Goal: Task Accomplishment & Management: Use online tool/utility

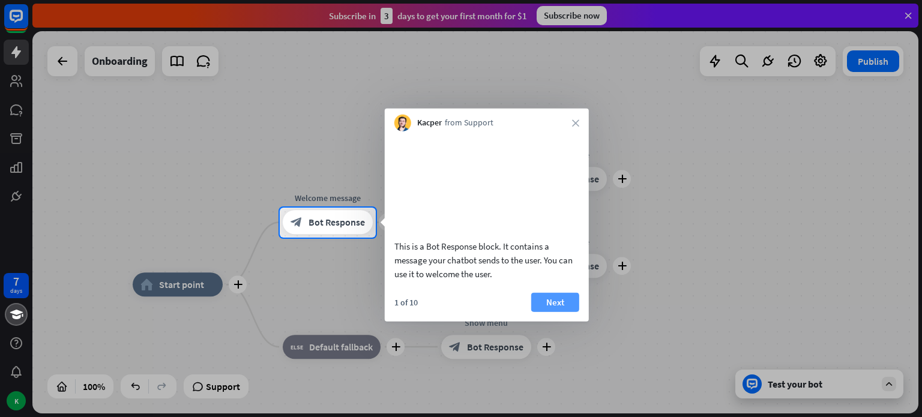
click at [548, 312] on button "Next" at bounding box center [555, 301] width 48 height 19
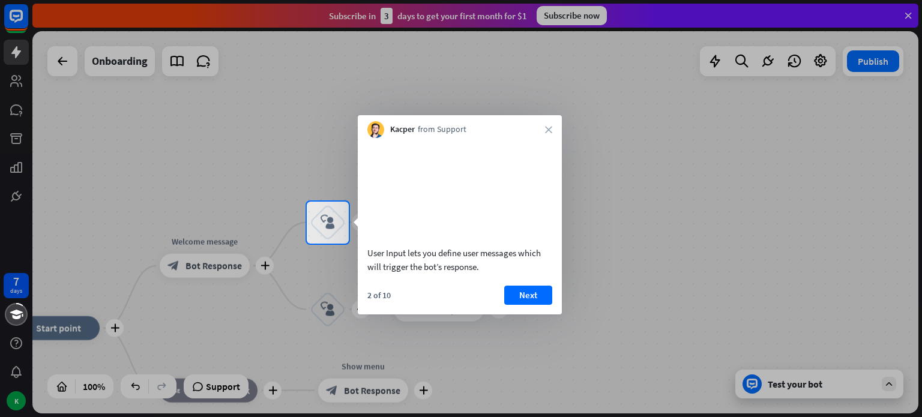
click at [372, 301] on div "2 of 10" at bounding box center [378, 295] width 23 height 11
click at [519, 305] on button "Next" at bounding box center [528, 295] width 48 height 19
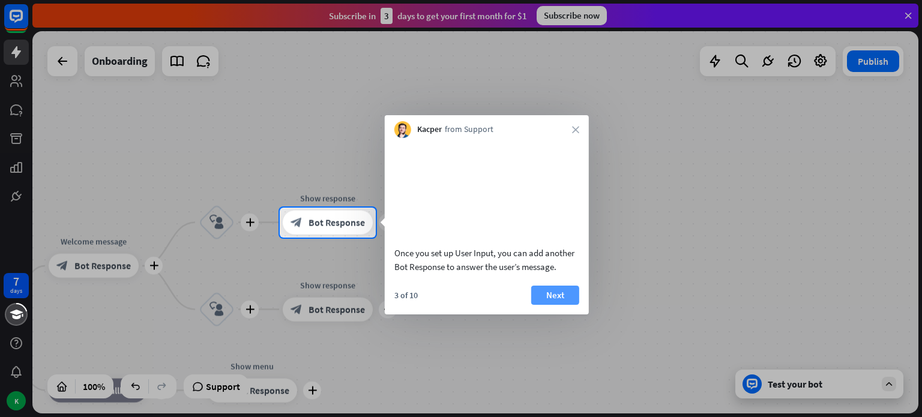
click at [546, 305] on button "Next" at bounding box center [555, 295] width 48 height 19
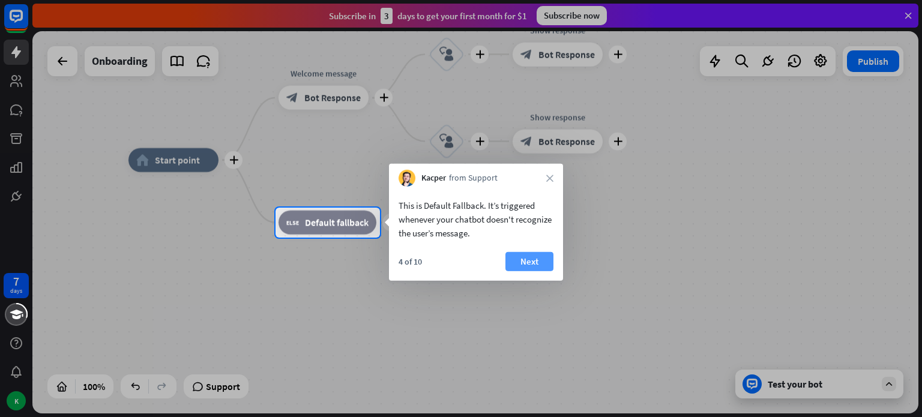
click at [529, 259] on button "Next" at bounding box center [529, 261] width 48 height 19
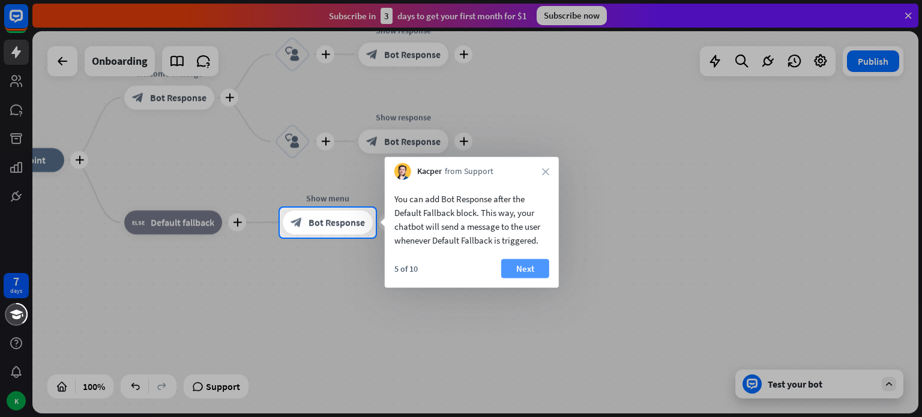
click at [525, 267] on button "Next" at bounding box center [525, 268] width 48 height 19
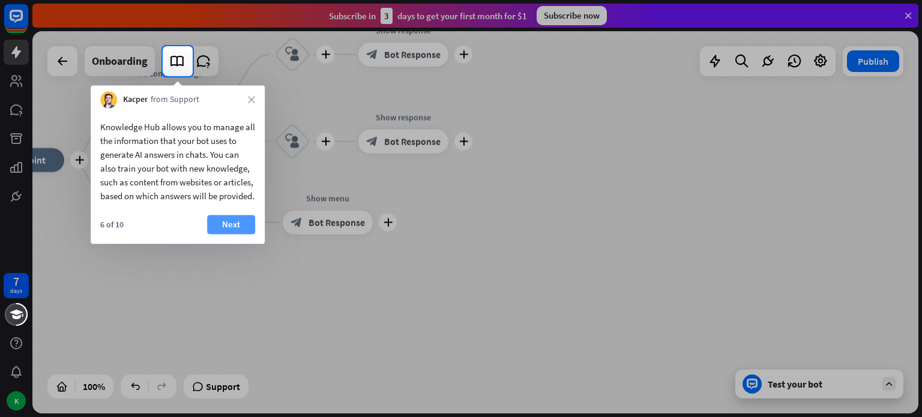
click at [226, 234] on button "Next" at bounding box center [231, 224] width 48 height 19
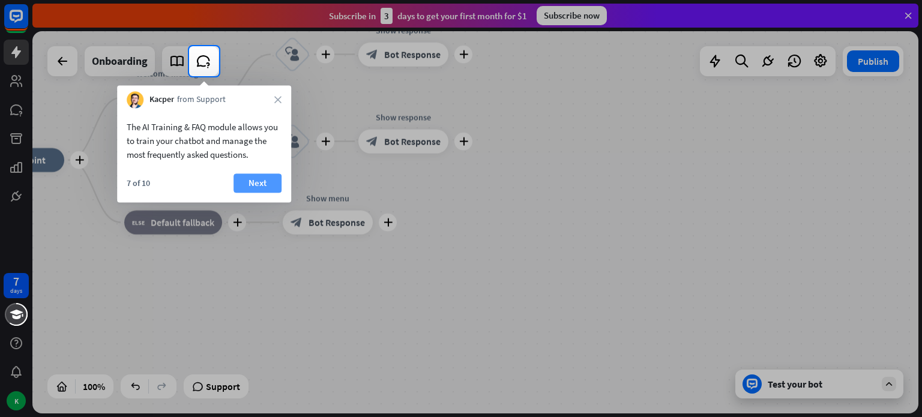
click at [262, 177] on button "Next" at bounding box center [258, 182] width 48 height 19
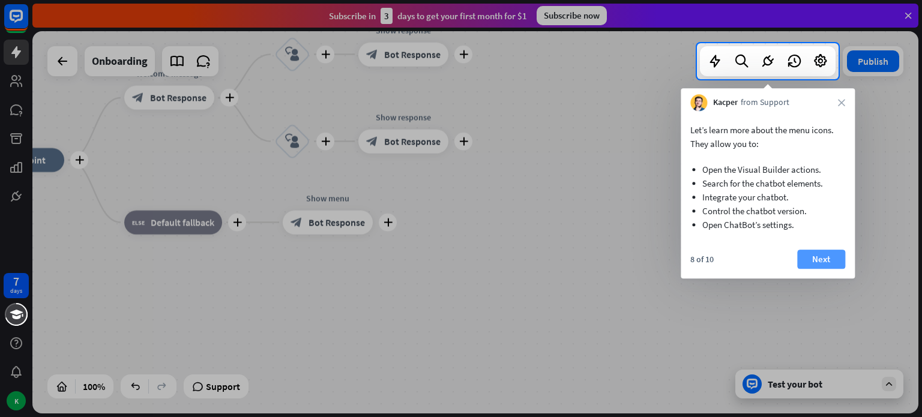
click at [821, 252] on button "Next" at bounding box center [821, 259] width 48 height 19
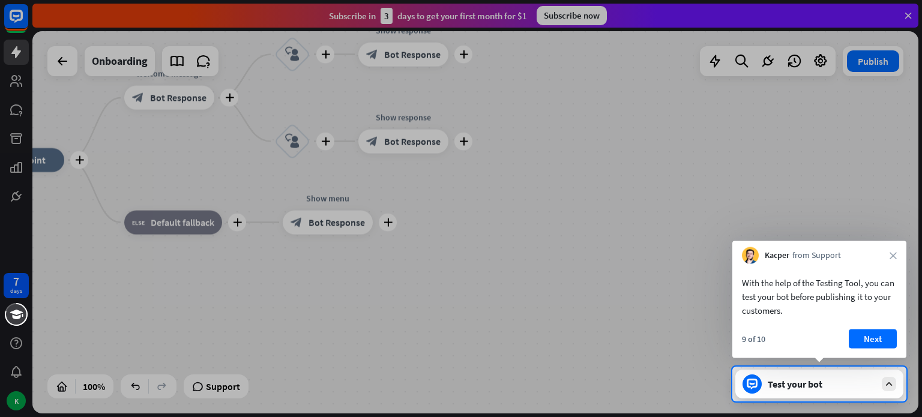
click at [868, 337] on button "Next" at bounding box center [873, 339] width 48 height 19
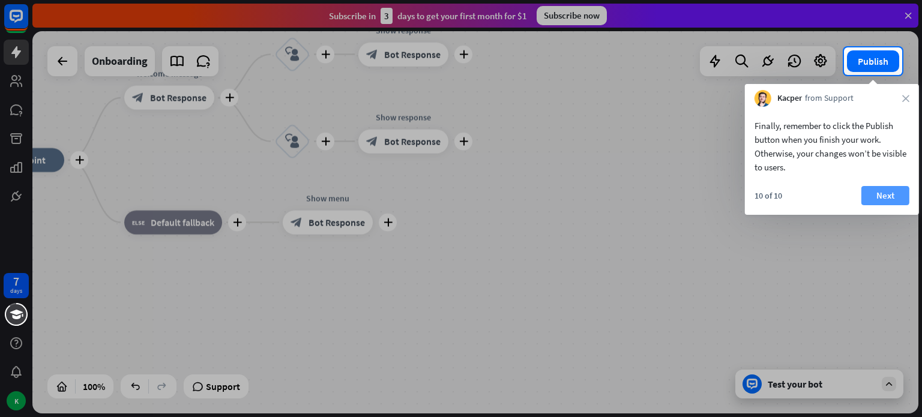
click at [879, 192] on button "Next" at bounding box center [885, 195] width 48 height 19
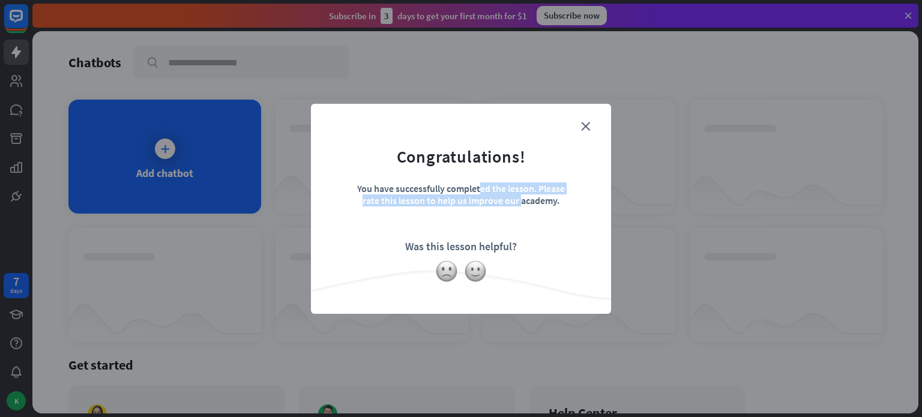
drag, startPoint x: 355, startPoint y: 186, endPoint x: 437, endPoint y: 200, distance: 82.9
click at [437, 200] on div "You have successfully completed the lesson. Please rate this lesson to help us …" at bounding box center [461, 203] width 210 height 42
click at [483, 271] on img at bounding box center [475, 271] width 23 height 23
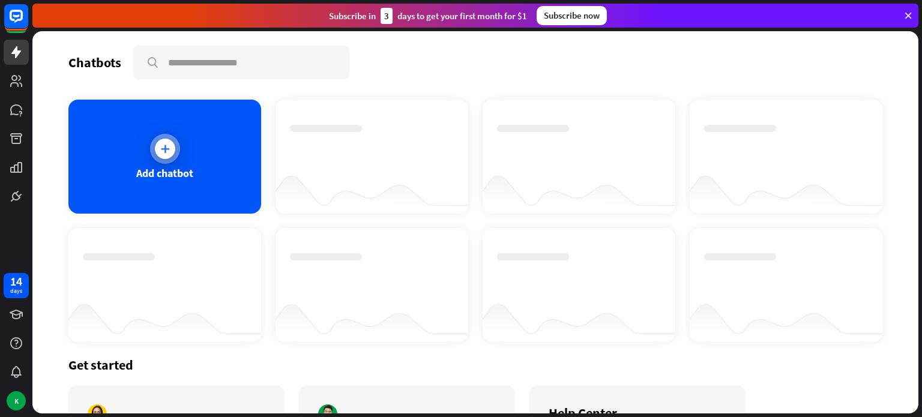
click at [166, 145] on icon at bounding box center [165, 149] width 12 height 12
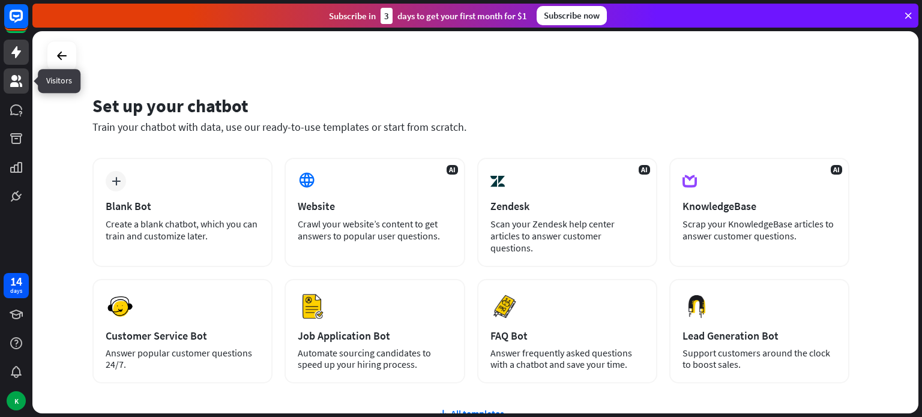
click at [19, 79] on icon at bounding box center [16, 81] width 12 height 12
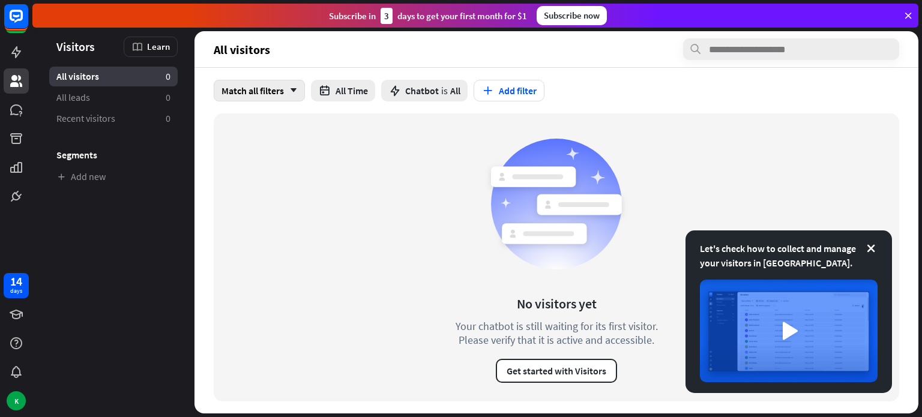
click at [298, 89] on div "Match all filters arrow_down" at bounding box center [259, 91] width 91 height 22
click at [295, 88] on icon "arrow_down" at bounding box center [290, 90] width 13 height 7
click at [867, 252] on icon at bounding box center [871, 249] width 12 height 12
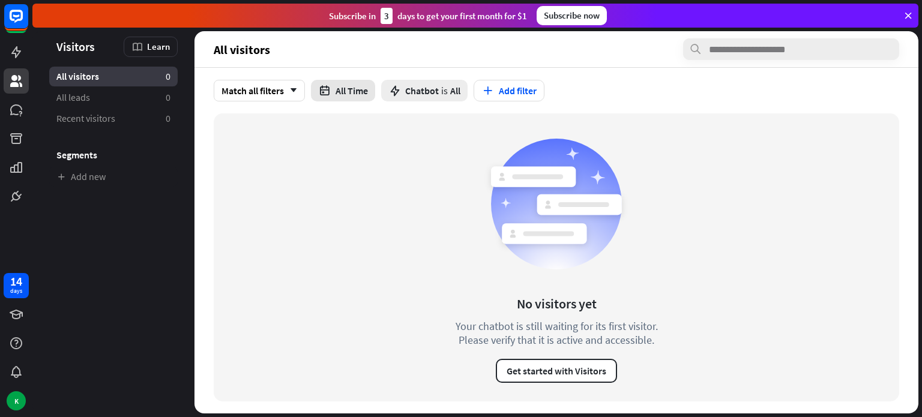
click at [355, 94] on button "All Time" at bounding box center [343, 91] width 64 height 22
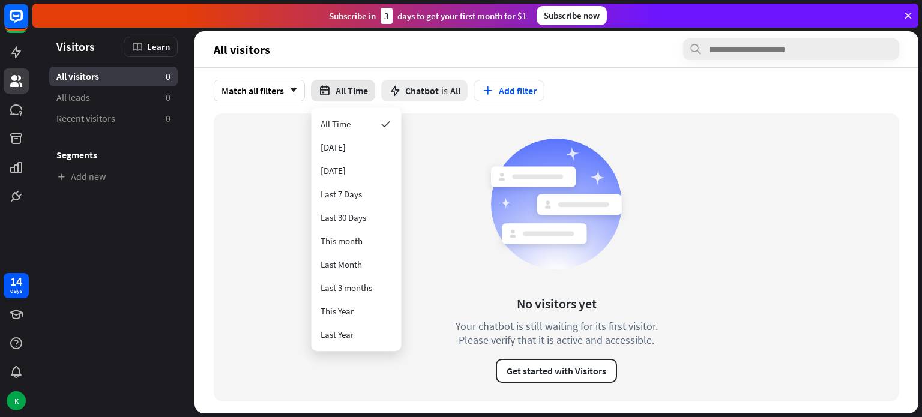
click at [355, 93] on button "All Time" at bounding box center [343, 91] width 64 height 22
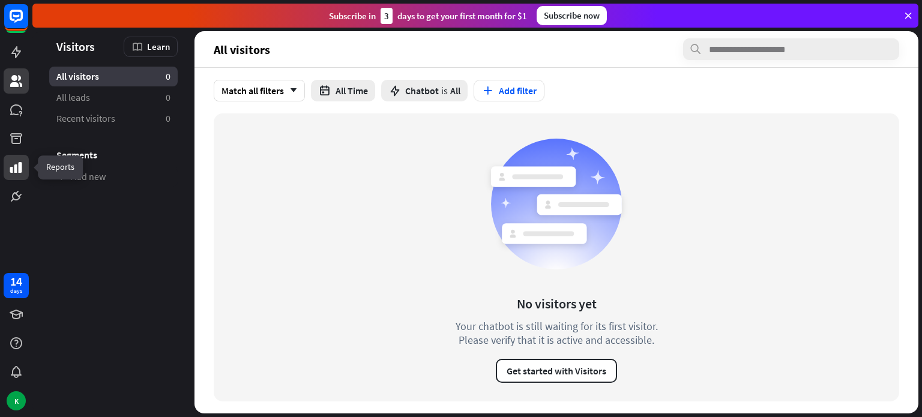
click at [12, 157] on link at bounding box center [16, 167] width 25 height 25
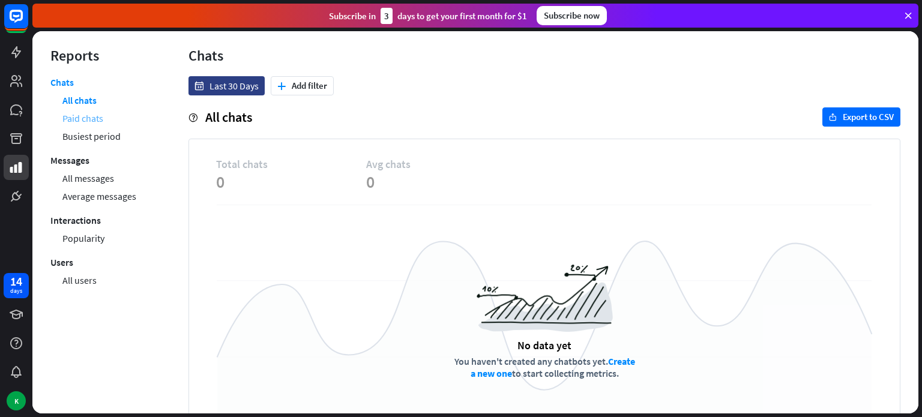
click at [85, 119] on link "Paid chats" at bounding box center [82, 118] width 41 height 18
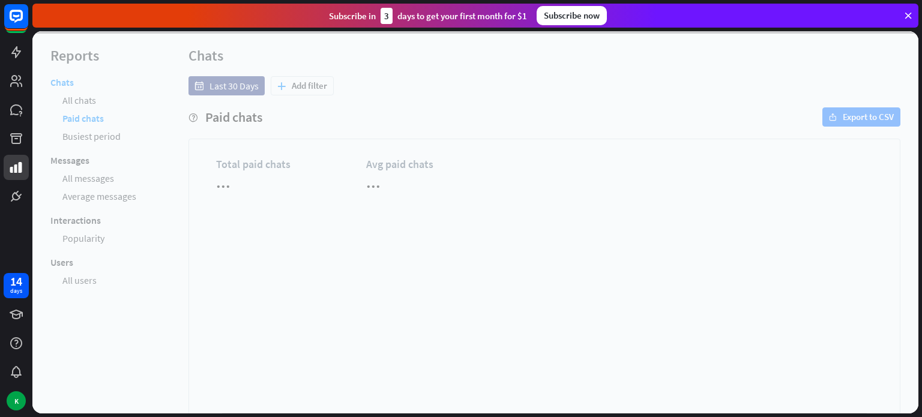
click at [91, 100] on div at bounding box center [475, 222] width 886 height 382
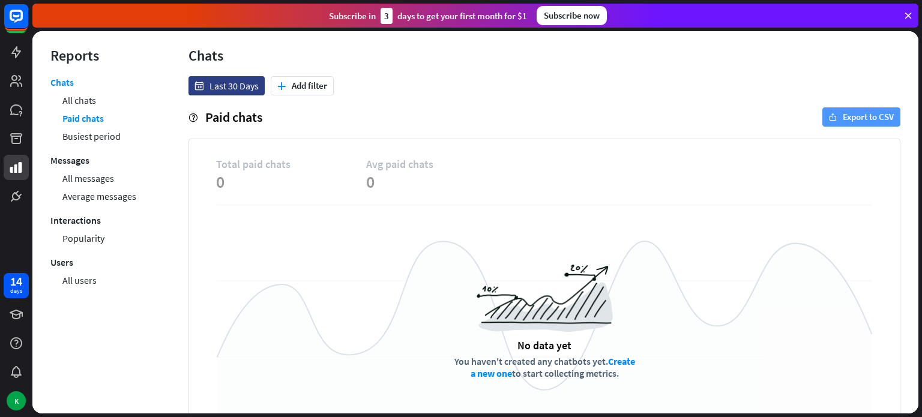
click at [874, 113] on button "export Export to CSV" at bounding box center [861, 116] width 78 height 19
click at [490, 369] on link "Create a new one" at bounding box center [553, 367] width 164 height 24
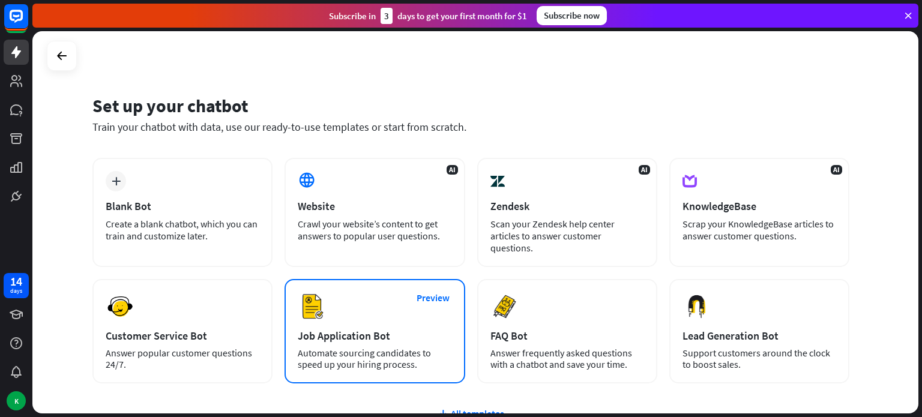
click at [353, 329] on div "Job Application Bot" at bounding box center [375, 336] width 154 height 14
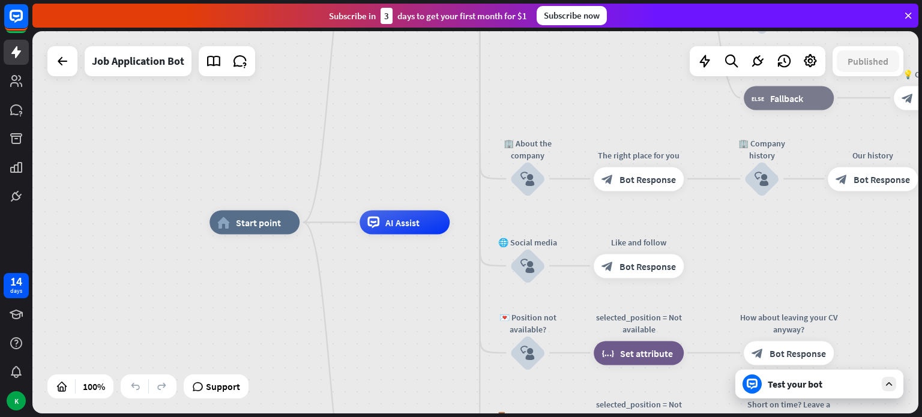
click at [846, 384] on div "Test your bot" at bounding box center [822, 384] width 108 height 12
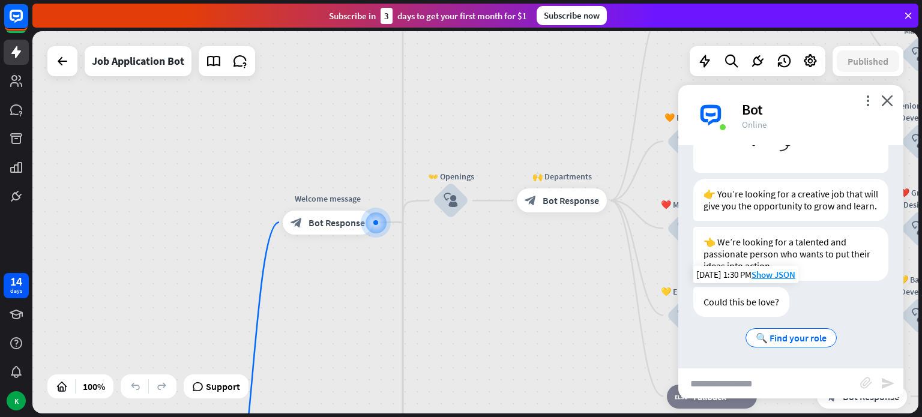
scroll to position [170, 0]
click at [792, 339] on span "🔍 Find your role" at bounding box center [791, 338] width 71 height 12
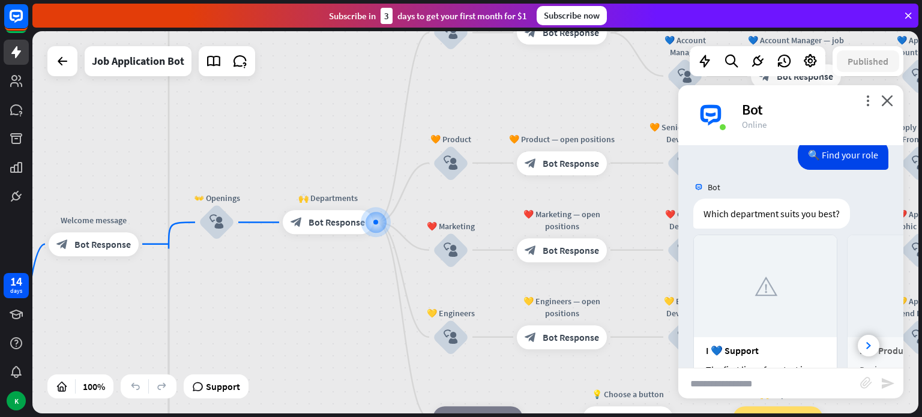
scroll to position [375, 0]
click at [861, 343] on div at bounding box center [869, 344] width 22 height 22
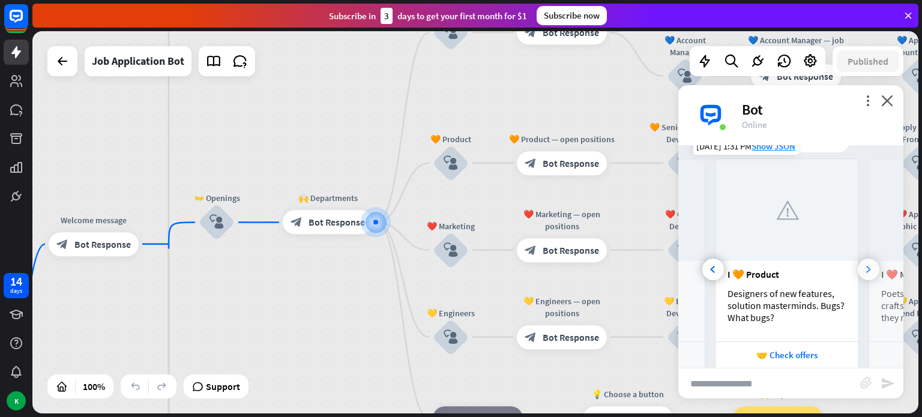
scroll to position [449, 0]
click at [866, 273] on icon at bounding box center [868, 269] width 5 height 7
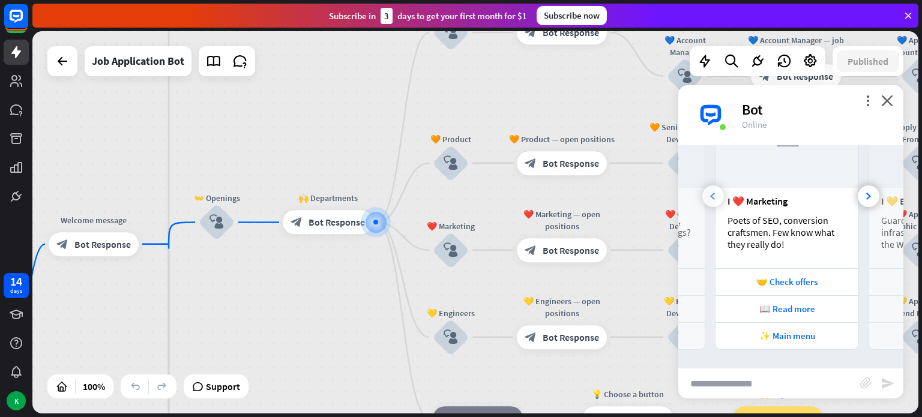
click at [707, 194] on div at bounding box center [713, 196] width 22 height 22
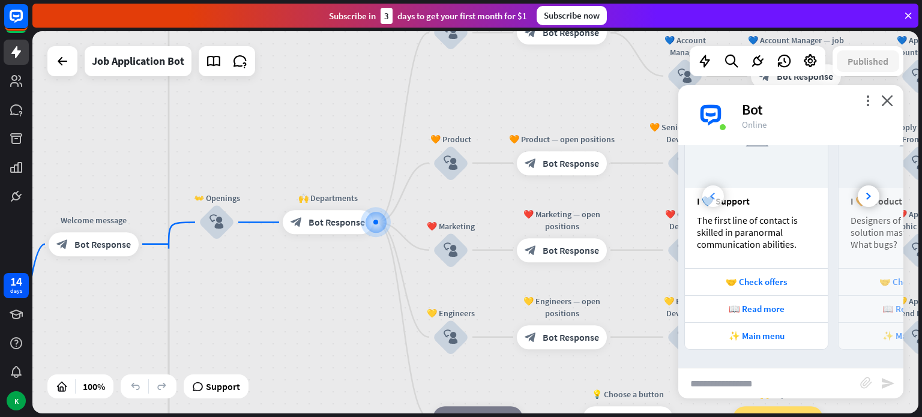
scroll to position [0, 0]
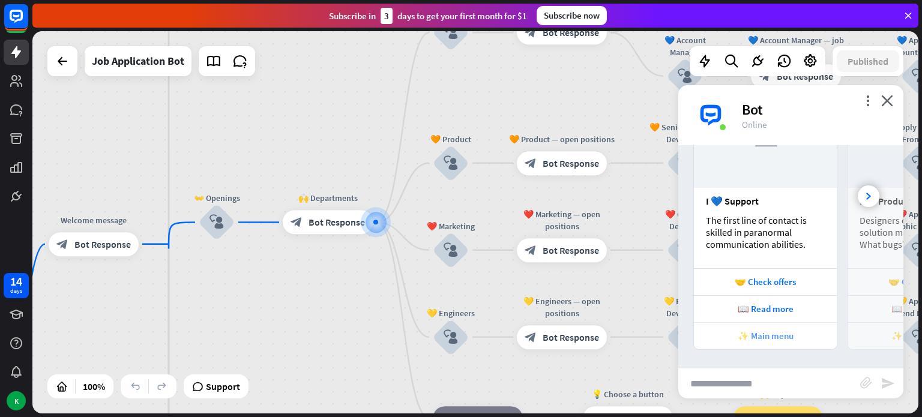
click at [771, 337] on div "✨ Main menu" at bounding box center [765, 335] width 131 height 11
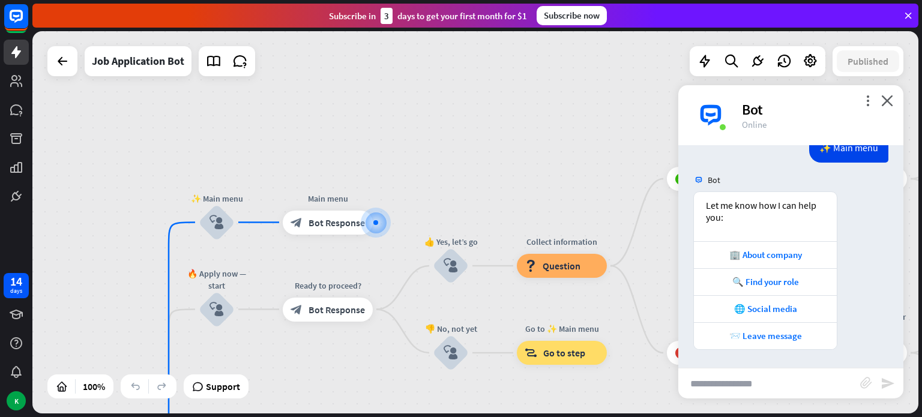
scroll to position [772, 0]
click at [788, 287] on div "🔍 Find your role" at bounding box center [765, 281] width 131 height 11
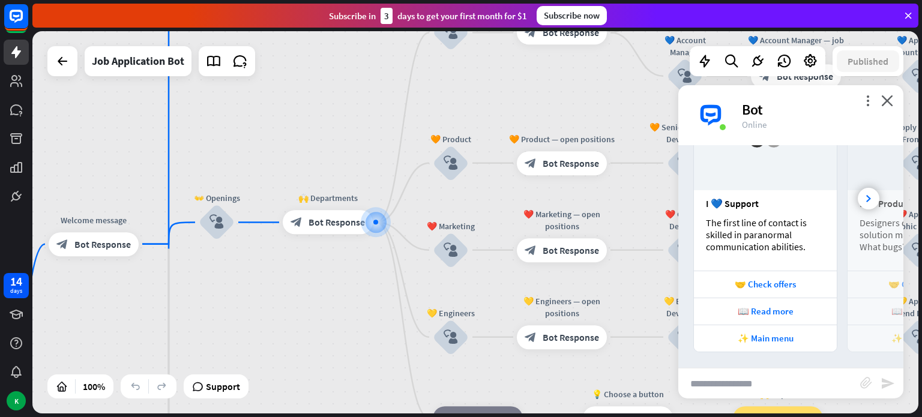
scroll to position [1160, 0]
click at [886, 98] on icon "close" at bounding box center [887, 100] width 12 height 11
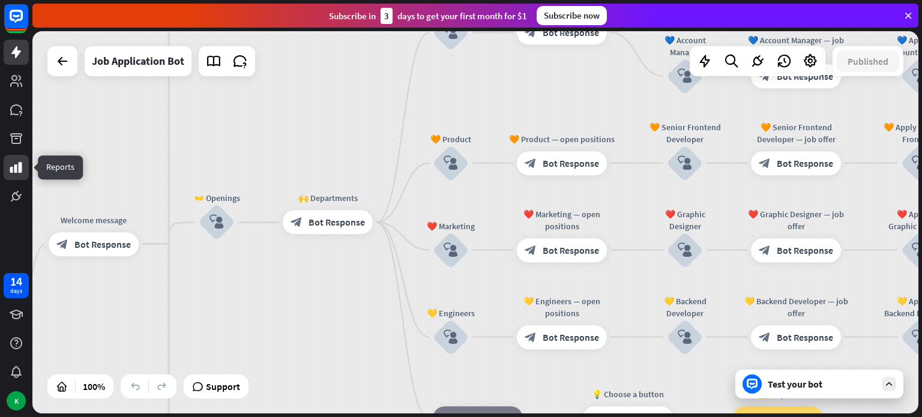
click at [21, 165] on icon at bounding box center [16, 167] width 12 height 11
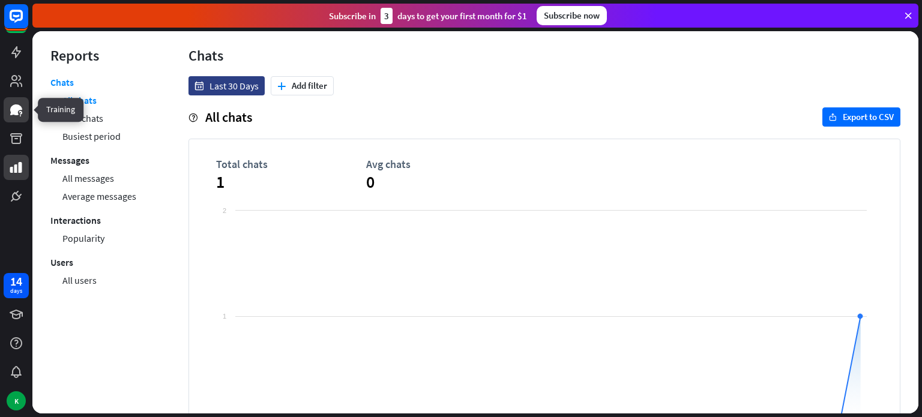
click at [19, 116] on icon at bounding box center [16, 110] width 14 height 14
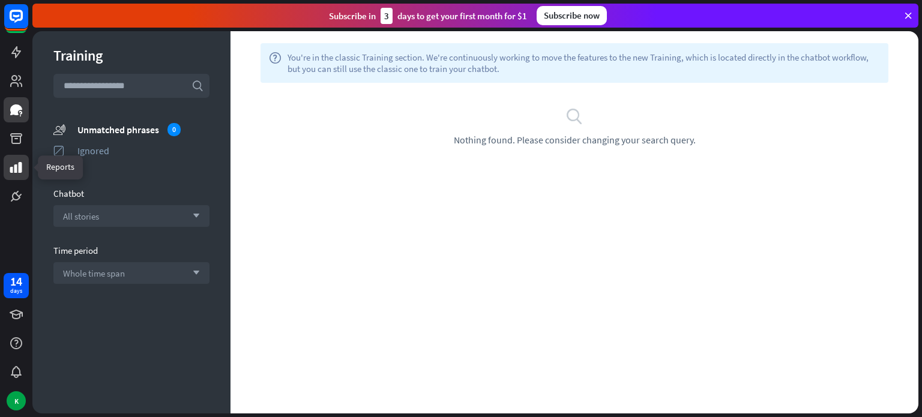
click at [18, 172] on icon at bounding box center [16, 167] width 14 height 14
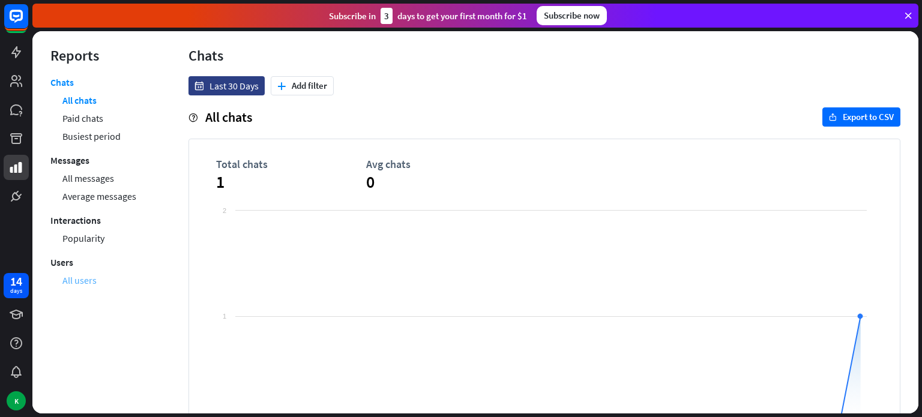
click at [79, 279] on link "All users" at bounding box center [79, 280] width 34 height 18
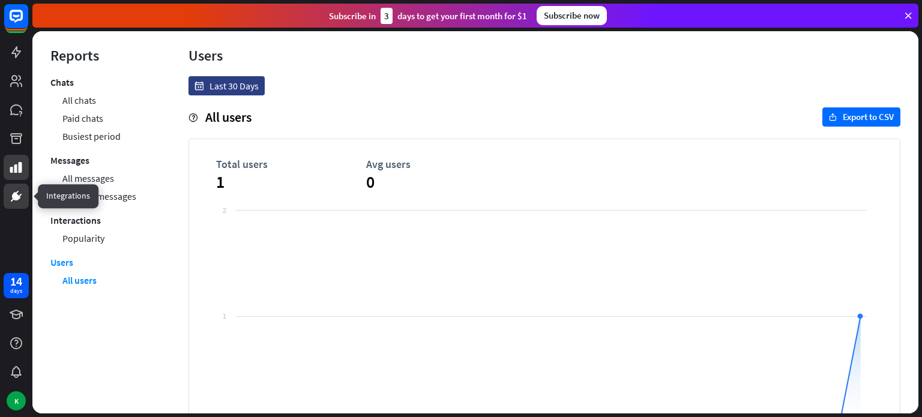
click at [13, 197] on icon at bounding box center [16, 196] width 8 height 8
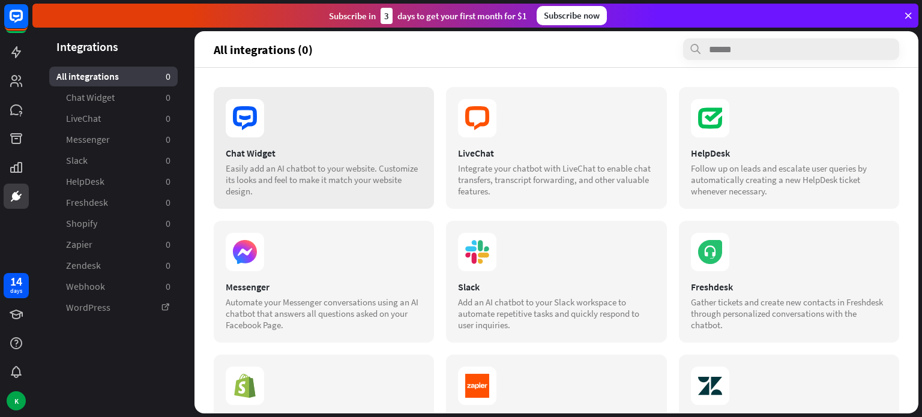
click at [308, 163] on div "Easily add an AI chatbot to your website. Customize its looks and feel to make …" at bounding box center [324, 180] width 196 height 34
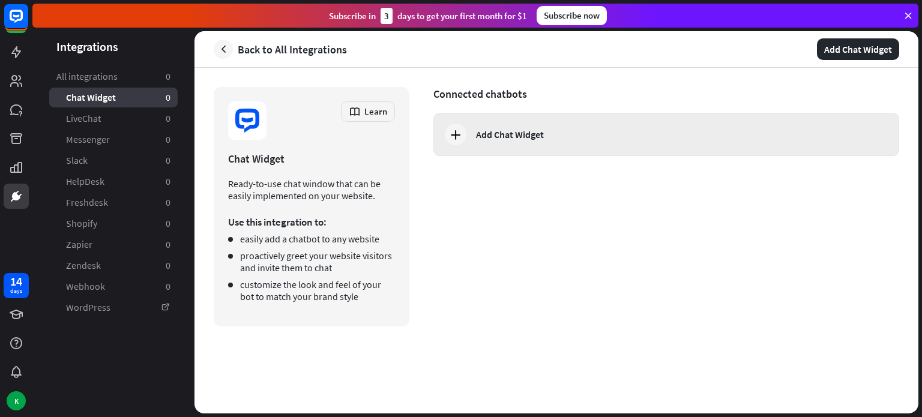
click at [511, 135] on div "Add Chat Widget" at bounding box center [510, 134] width 68 height 12
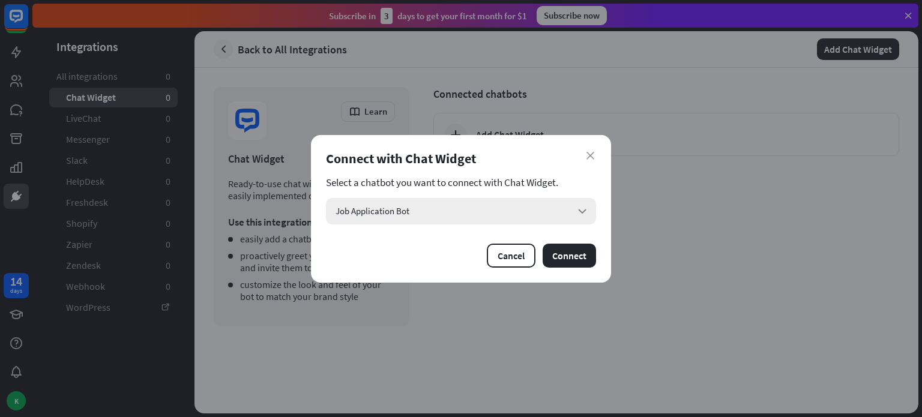
click at [508, 215] on div "Job Application Bot arrow_down" at bounding box center [461, 211] width 270 height 26
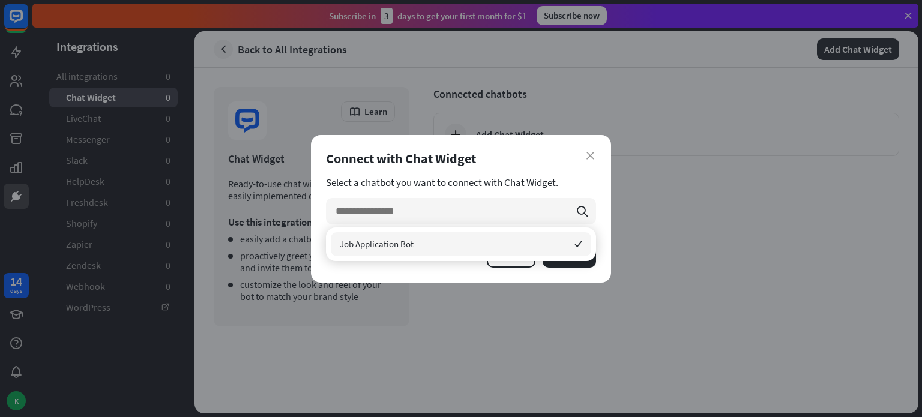
click at [411, 245] on span "Job Application Bot" at bounding box center [377, 243] width 74 height 11
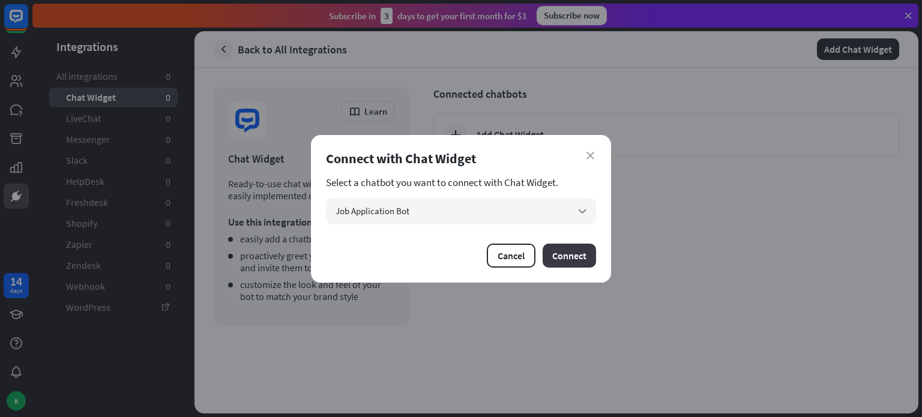
click at [578, 249] on button "Connect" at bounding box center [569, 256] width 53 height 24
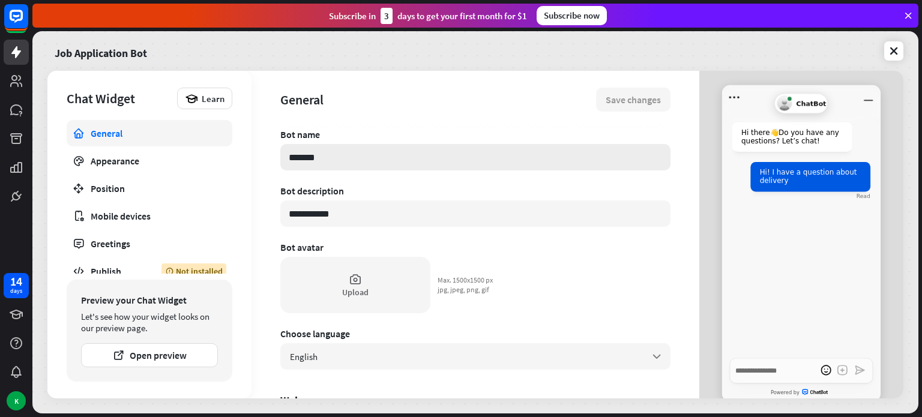
click at [304, 152] on input "*******" at bounding box center [475, 157] width 390 height 26
type textarea "*"
type input "*"
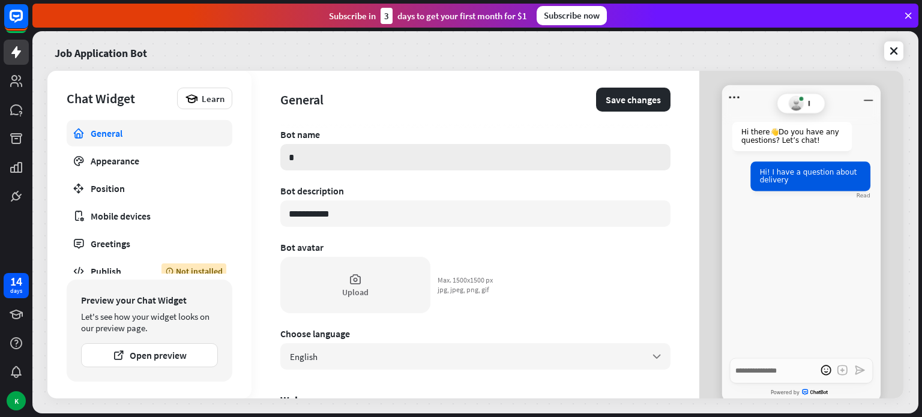
type textarea "*"
type input "**"
type textarea "*"
type input "***"
type textarea "*"
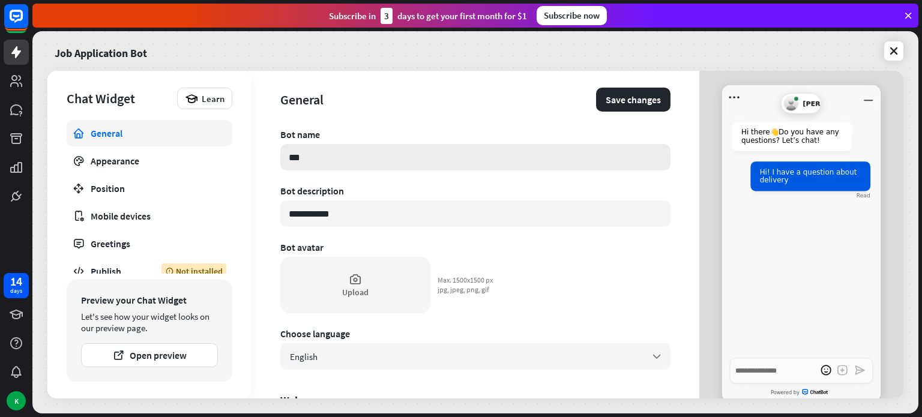
type input "**"
type textarea "*"
type input "*"
type textarea "*"
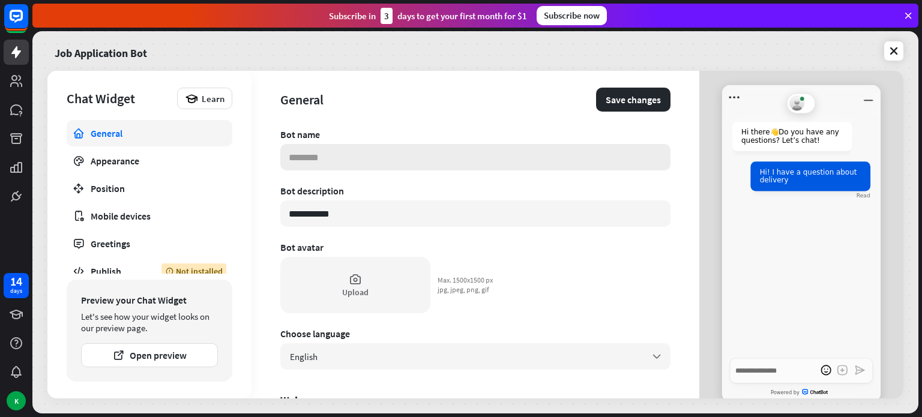
type input "*"
type textarea "*"
type input "**"
type textarea "*"
type input "***"
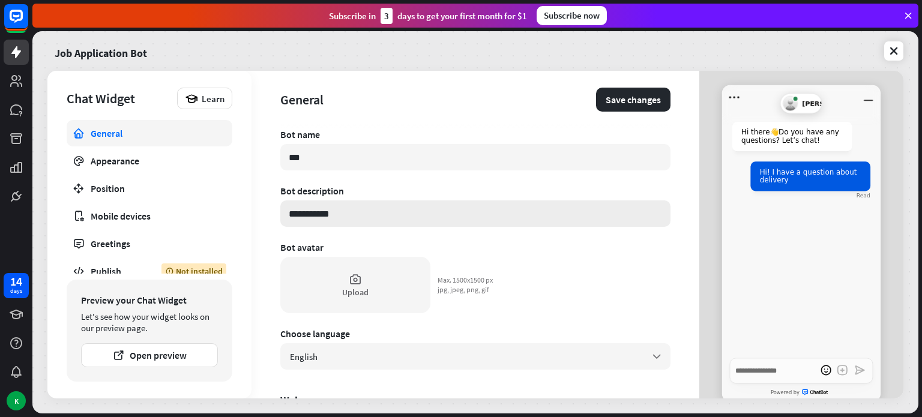
click at [319, 220] on input "**********" at bounding box center [475, 213] width 390 height 26
click at [353, 285] on icon at bounding box center [355, 279] width 13 height 13
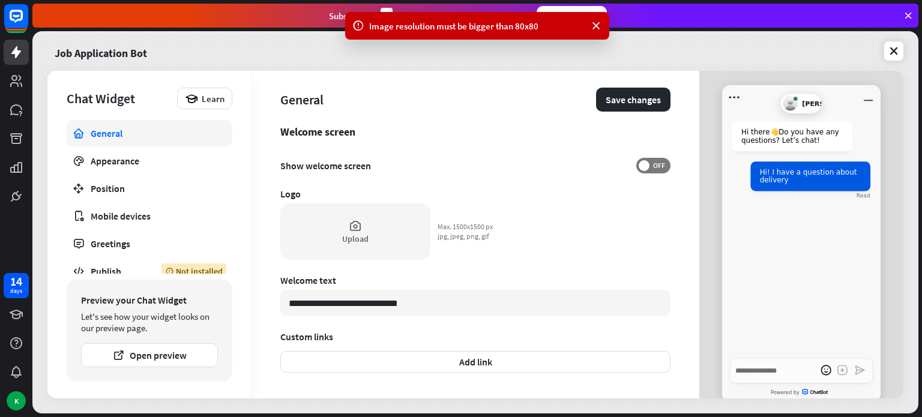
scroll to position [373, 0]
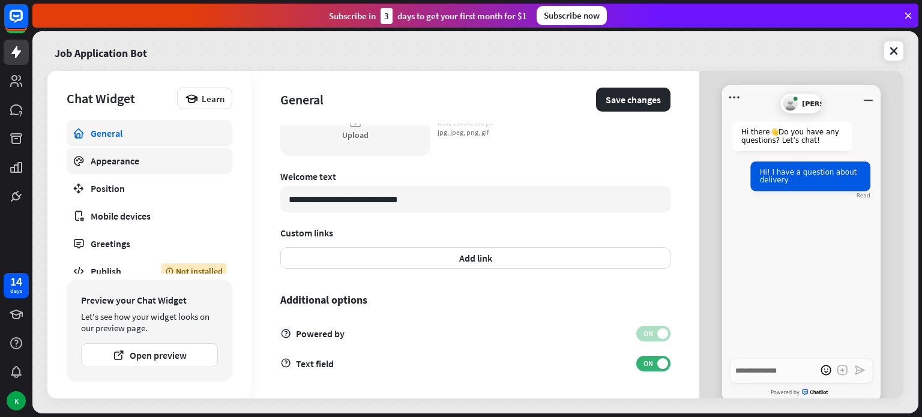
click at [182, 163] on div "Appearance" at bounding box center [150, 161] width 118 height 12
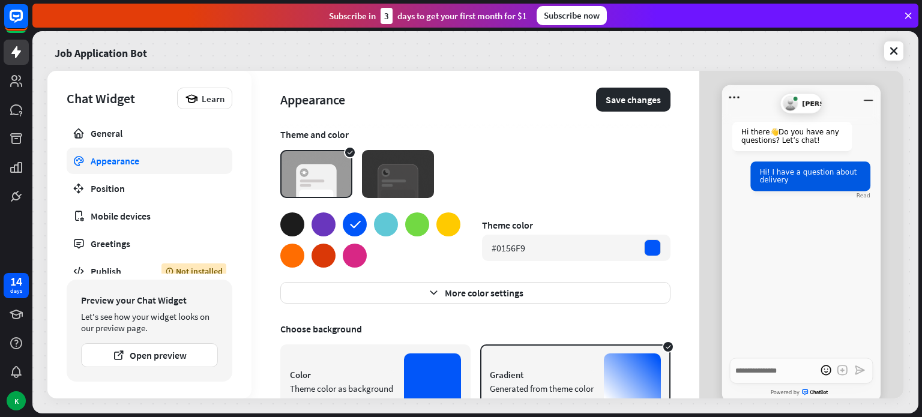
click at [324, 229] on div at bounding box center [324, 225] width 24 height 24
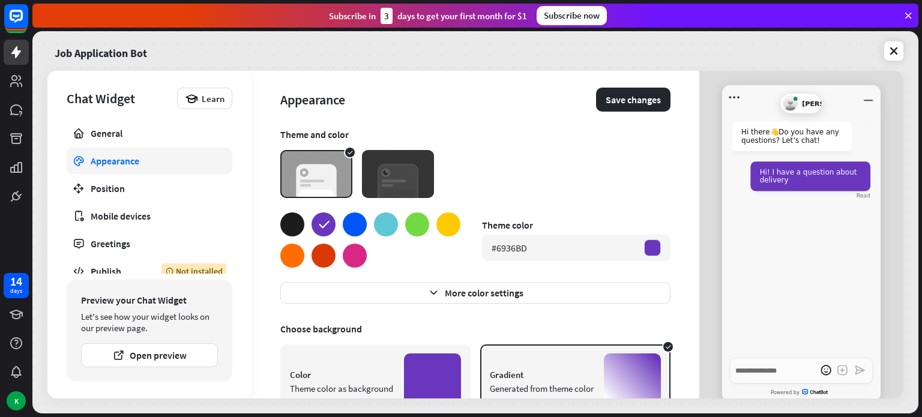
click at [408, 170] on img at bounding box center [398, 174] width 72 height 48
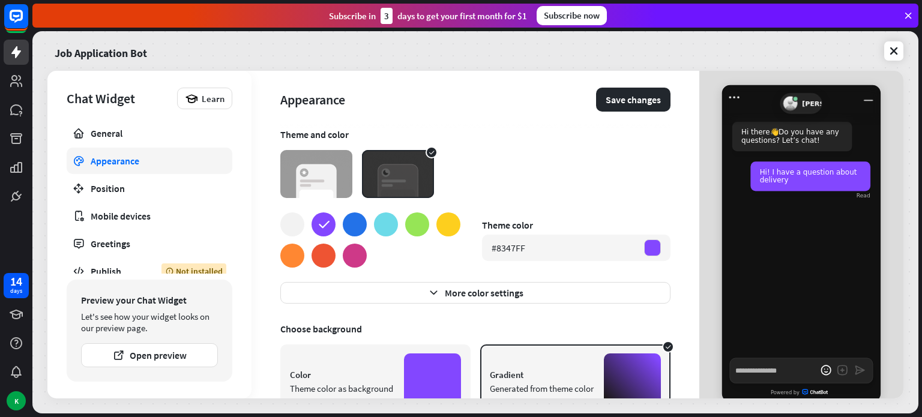
click at [302, 165] on img at bounding box center [316, 174] width 72 height 48
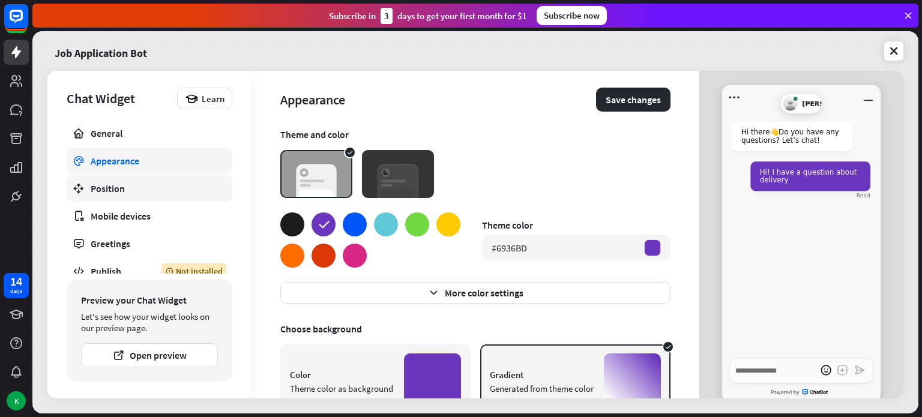
click at [170, 194] on link "Position" at bounding box center [150, 188] width 166 height 26
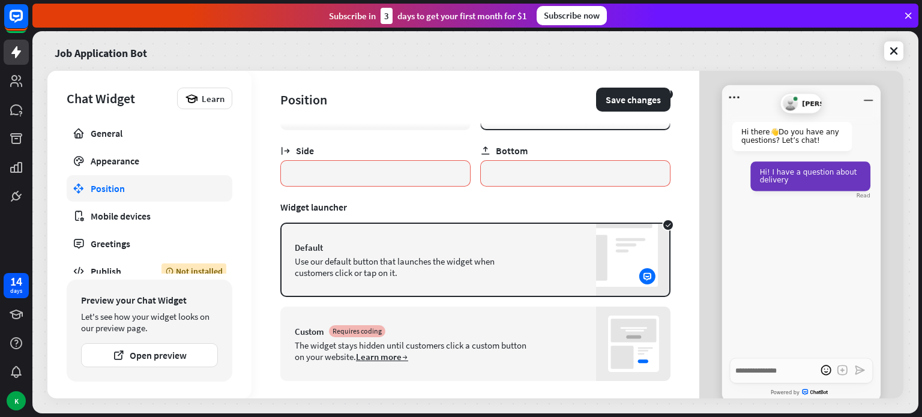
scroll to position [68, 0]
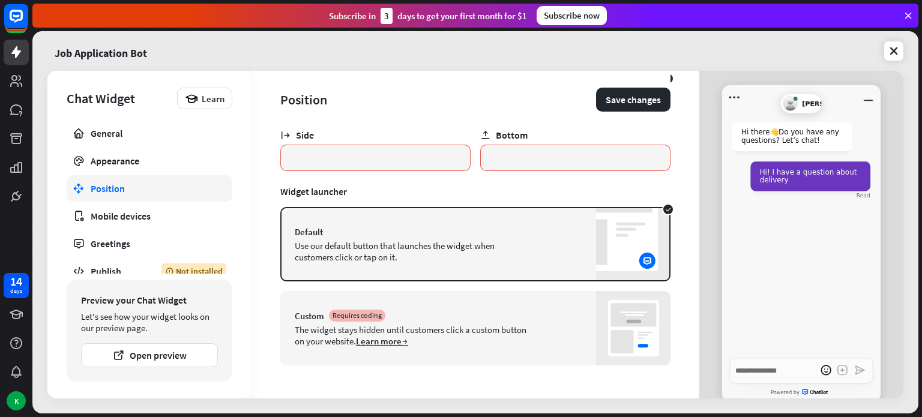
click at [529, 325] on div "Custom Requires coding The widget stays hidden until customers click a custom b…" at bounding box center [475, 328] width 390 height 74
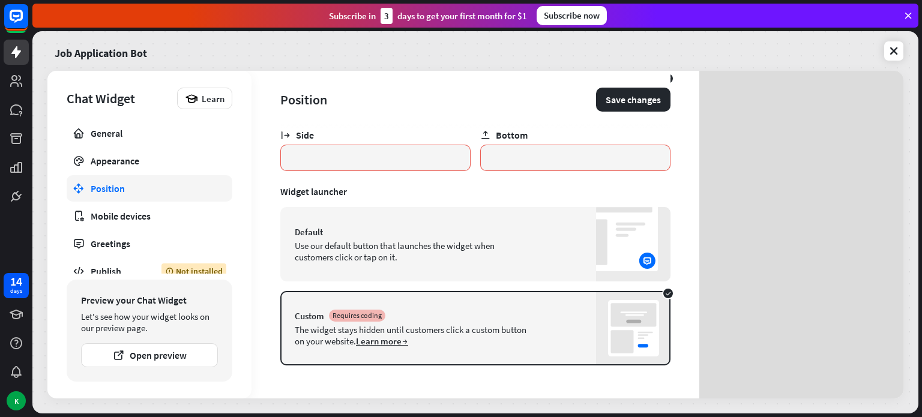
click at [529, 325] on div "Custom Requires coding The widget stays hidden until customers click a custom b…" at bounding box center [475, 328] width 390 height 74
click at [525, 244] on div "Default Use our default button that launches the widget when customers click or…" at bounding box center [475, 244] width 390 height 74
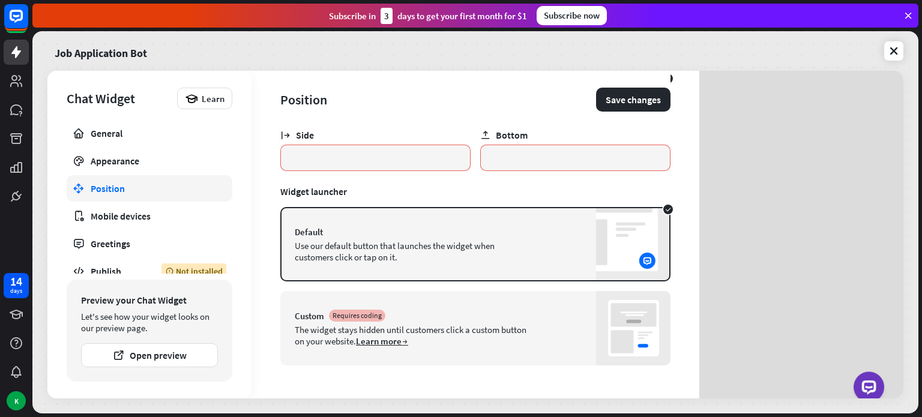
click at [574, 313] on div "Custom Requires coding" at bounding box center [475, 316] width 361 height 12
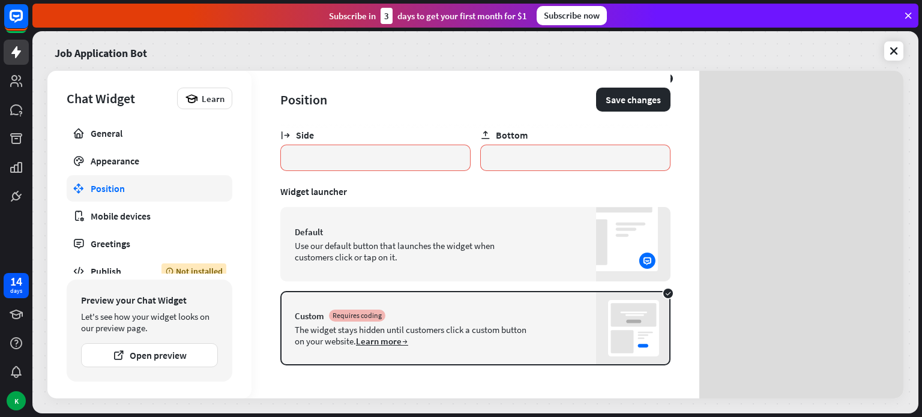
scroll to position [44, 0]
click at [860, 379] on link "Install now" at bounding box center [862, 381] width 40 height 11
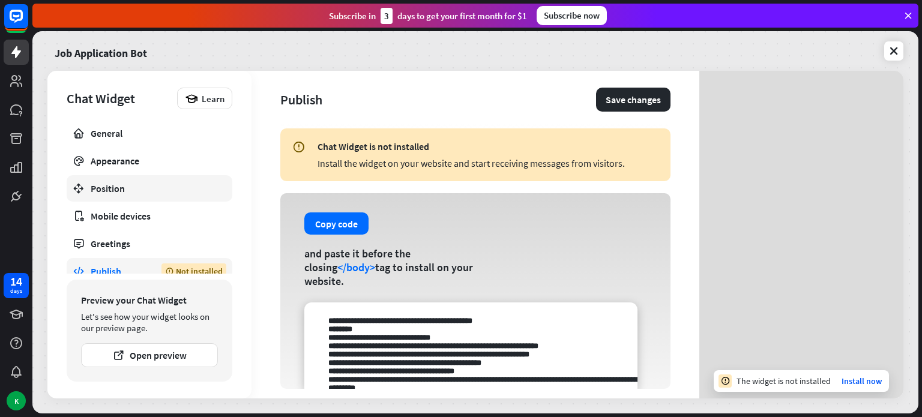
click at [155, 193] on div "Position" at bounding box center [150, 188] width 118 height 12
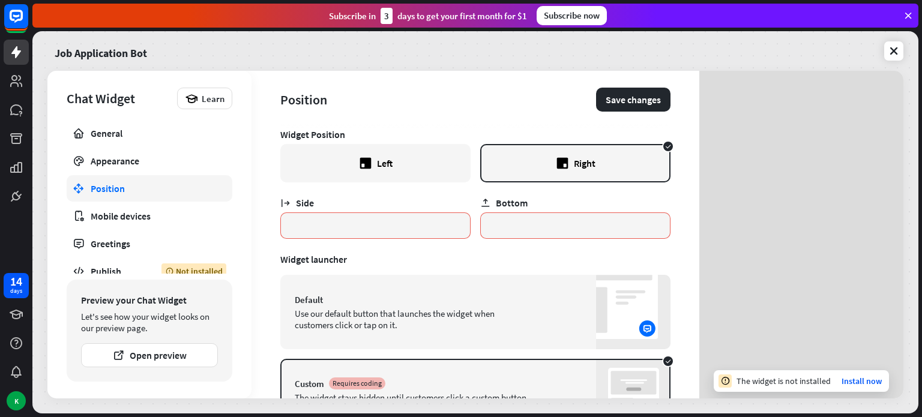
scroll to position [68, 0]
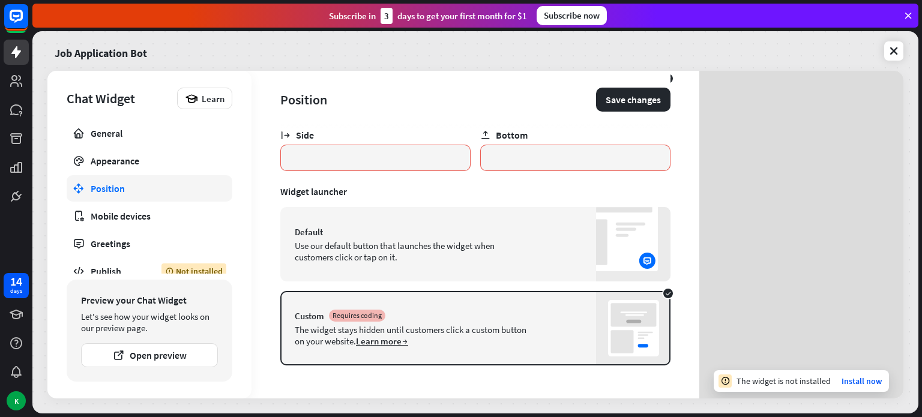
click at [582, 259] on div "Default Use our default button that launches the widget when customers click or…" at bounding box center [475, 244] width 390 height 74
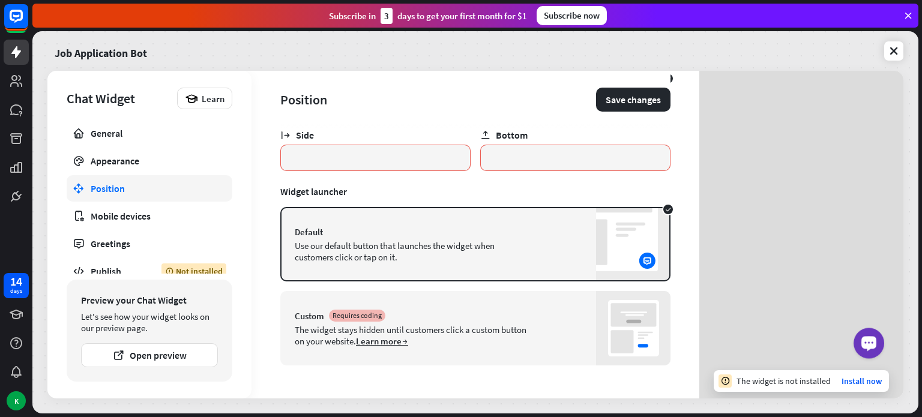
click at [866, 343] on icon "Launch OpenWidget widget" at bounding box center [869, 342] width 10 height 7
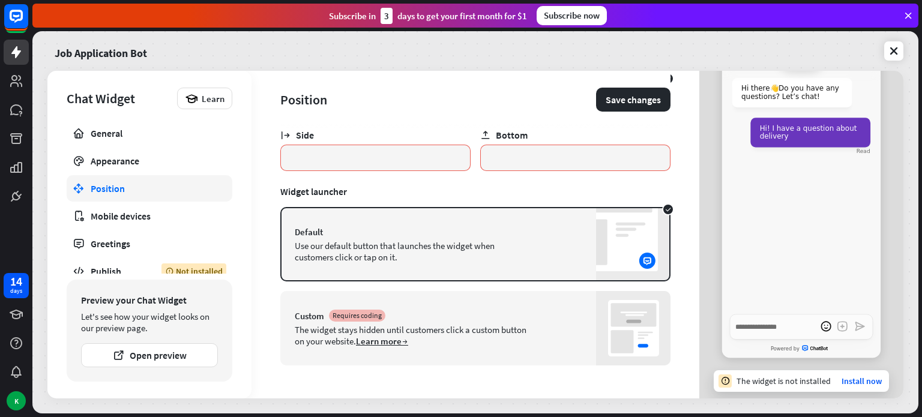
scroll to position [0, 0]
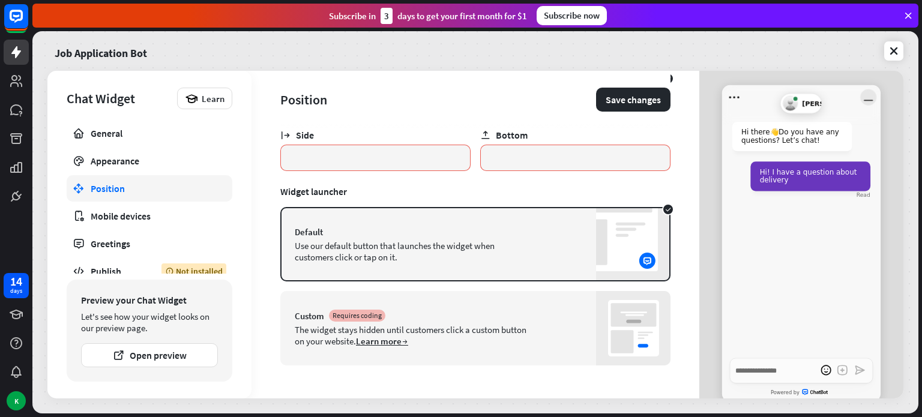
click at [865, 95] on icon "Minimize window" at bounding box center [868, 97] width 16 height 16
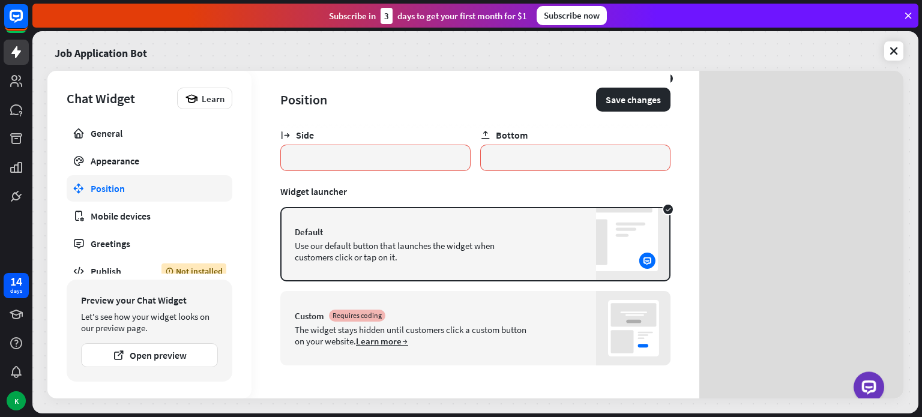
click at [506, 324] on div "The widget stays hidden until customers click a custom button on your website. …" at bounding box center [412, 335] width 235 height 23
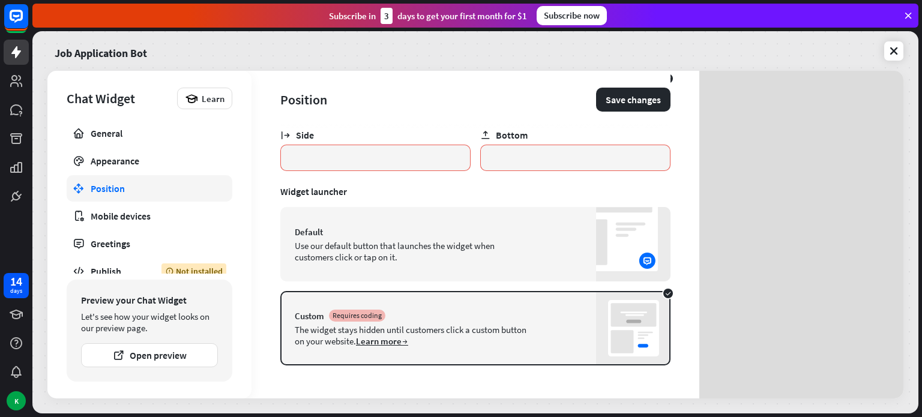
scroll to position [44, 0]
click at [861, 381] on link "Install now" at bounding box center [862, 381] width 40 height 11
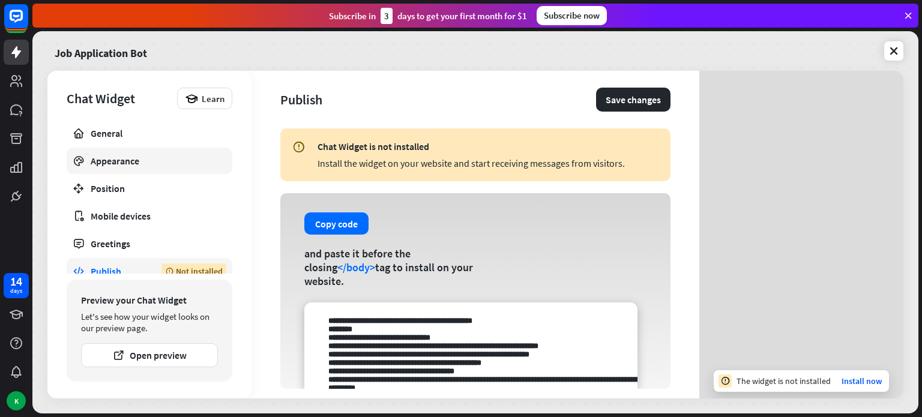
click at [154, 158] on div "Appearance" at bounding box center [150, 161] width 118 height 12
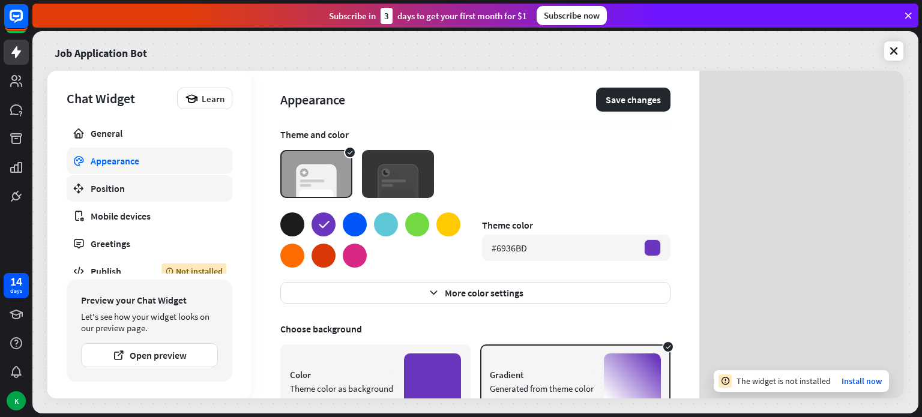
click at [142, 177] on link "Position" at bounding box center [150, 188] width 166 height 26
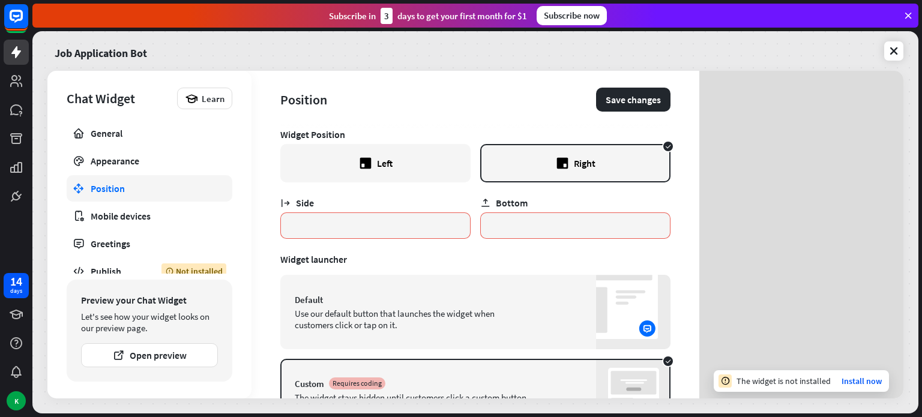
click at [513, 292] on div "Default Use our default button that launches the widget when customers click or…" at bounding box center [475, 312] width 390 height 74
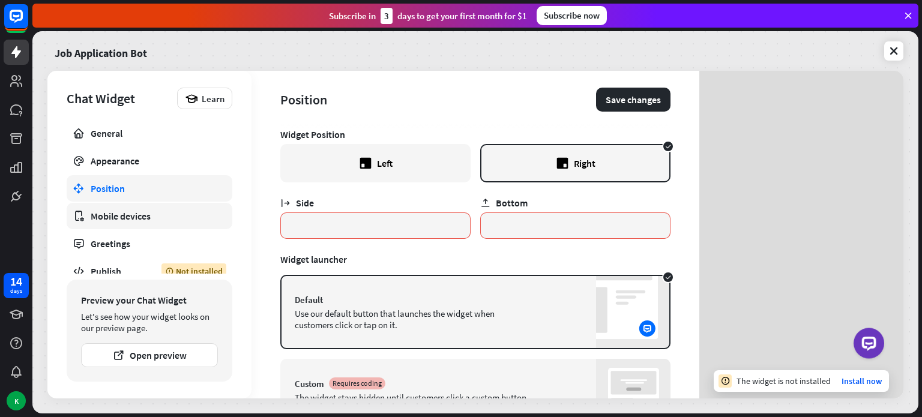
scroll to position [10, 0]
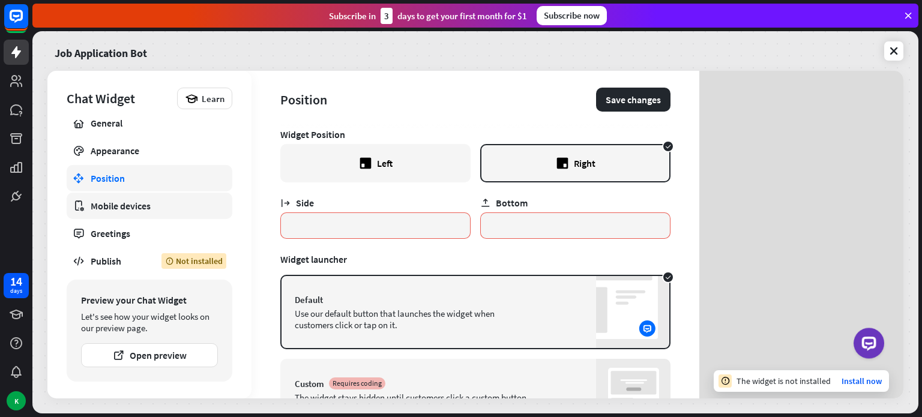
click at [188, 206] on div "Mobile devices" at bounding box center [150, 206] width 118 height 12
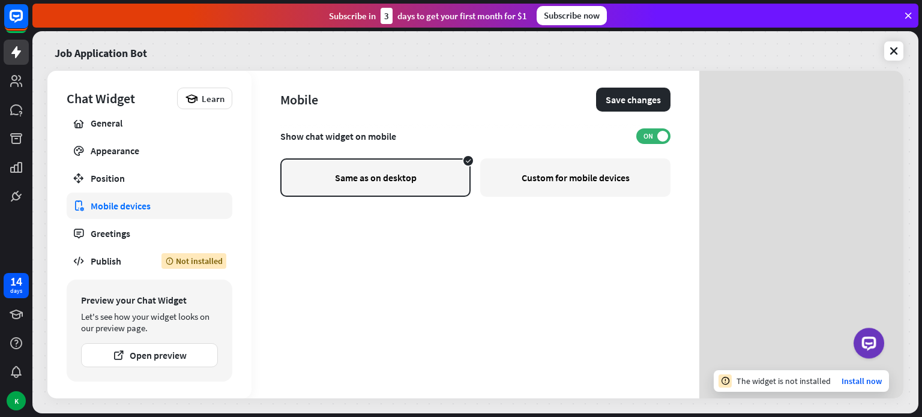
click at [530, 184] on div "Custom for mobile devices" at bounding box center [575, 177] width 190 height 38
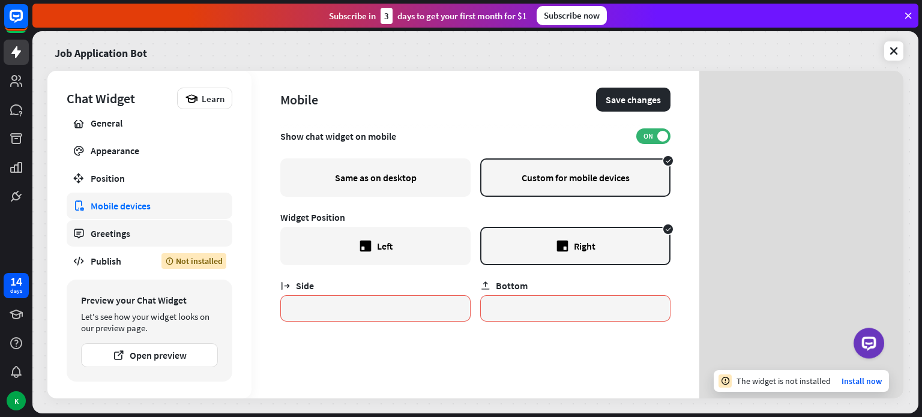
click at [151, 238] on div "Greetings" at bounding box center [150, 234] width 118 height 12
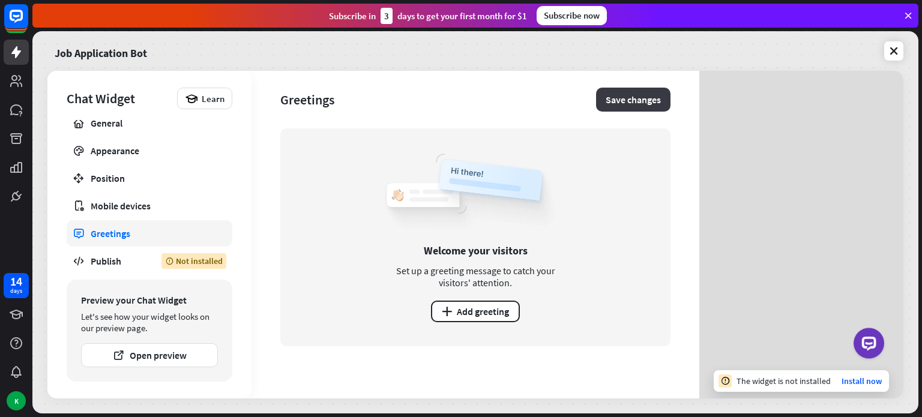
click at [636, 107] on button "Save changes" at bounding box center [633, 100] width 74 height 24
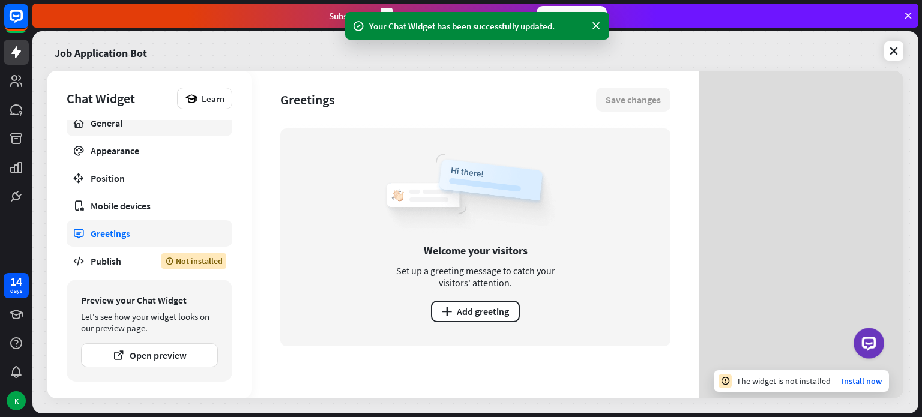
click at [114, 128] on link "General" at bounding box center [150, 123] width 166 height 26
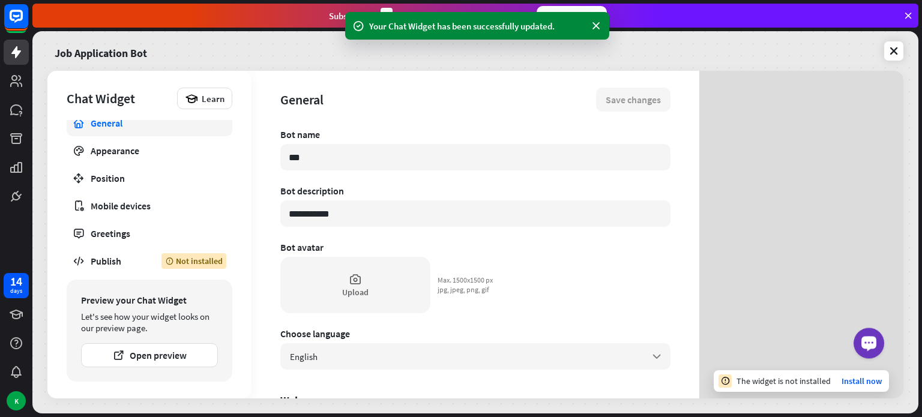
click at [862, 336] on div "Launch OpenWidget widget" at bounding box center [869, 342] width 17 height 17
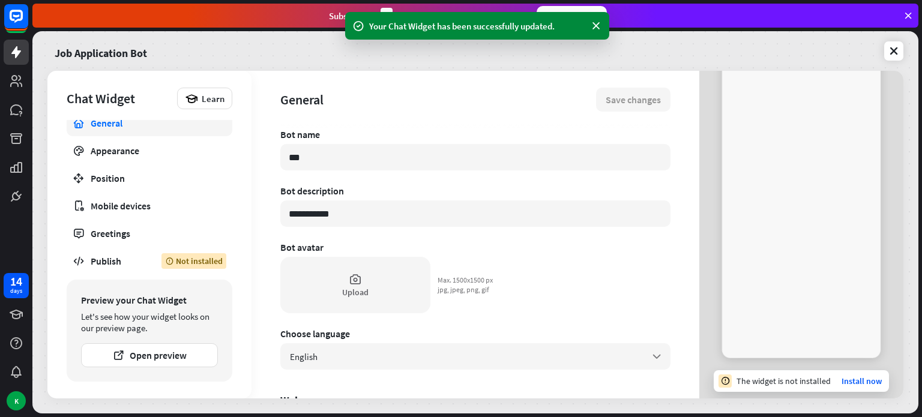
type textarea "*"
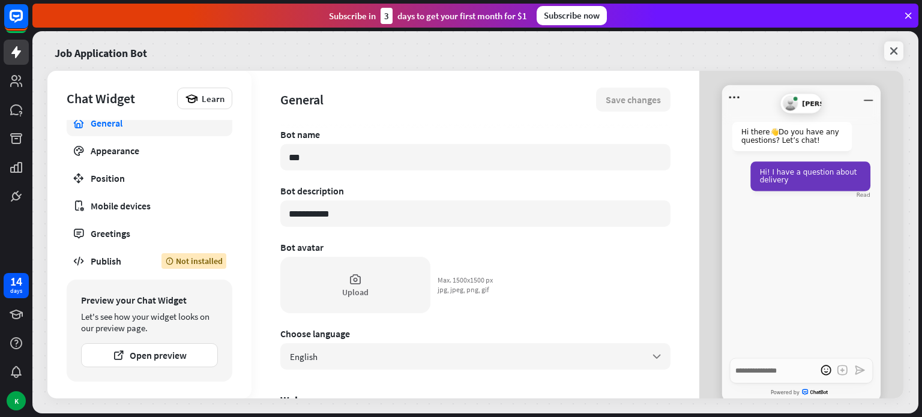
click at [893, 55] on icon at bounding box center [894, 51] width 12 height 12
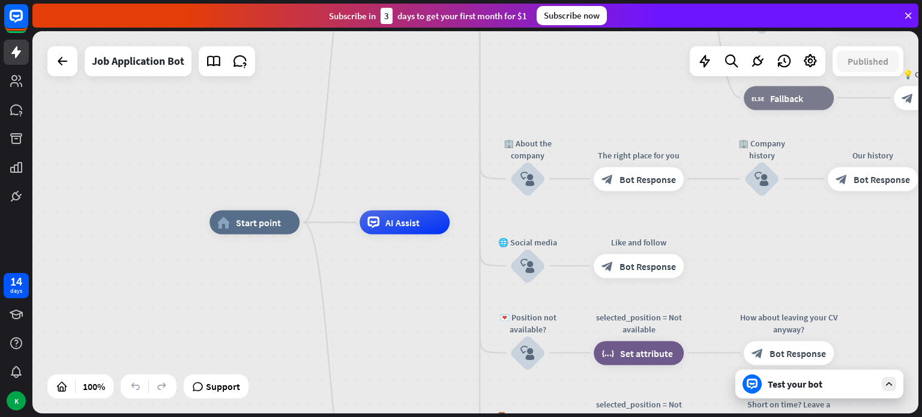
click at [809, 379] on div "Test your bot" at bounding box center [822, 384] width 108 height 12
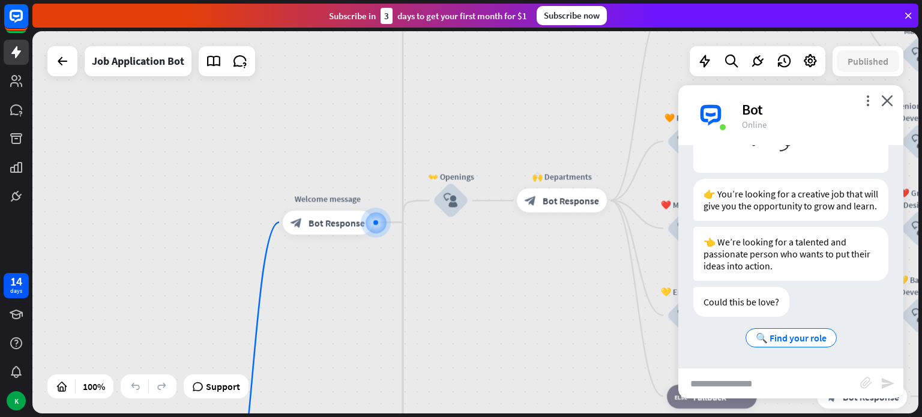
scroll to position [170, 0]
click at [888, 98] on icon "close" at bounding box center [887, 100] width 12 height 11
